Goal: Go to known website: Go to known website

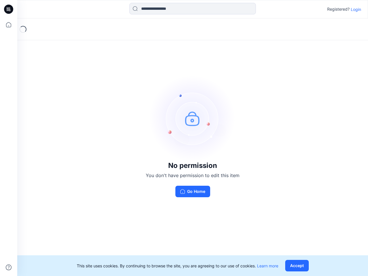
click at [184, 138] on img at bounding box center [193, 118] width 86 height 86
click at [9, 9] on icon at bounding box center [9, 9] width 2 height 0
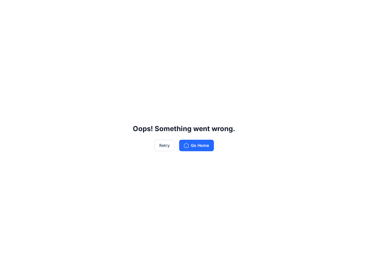
click at [9, 25] on div "Oops! Something went wrong. Retry Go Home" at bounding box center [184, 138] width 368 height 276
click at [9, 268] on div "Oops! Something went wrong. Retry Go Home" at bounding box center [184, 138] width 368 height 276
click at [193, 9] on div "Oops! Something went wrong. Retry Go Home" at bounding box center [184, 138] width 368 height 276
click at [356, 9] on div "Oops! Something went wrong. Retry Go Home" at bounding box center [184, 138] width 368 height 276
click at [298, 266] on div "Oops! Something went wrong. Retry Go Home" at bounding box center [184, 138] width 368 height 276
